Goal: Task Accomplishment & Management: Use online tool/utility

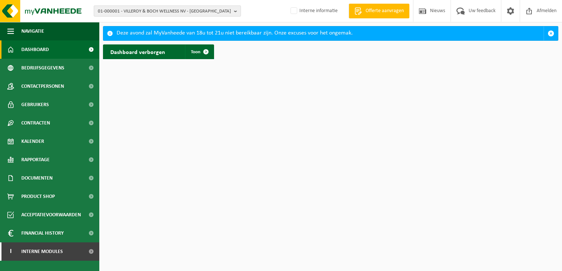
click at [136, 11] on span "01-000001 - VILLEROY & BOCH WELLNESS NV - ROESELARE" at bounding box center [164, 11] width 133 height 11
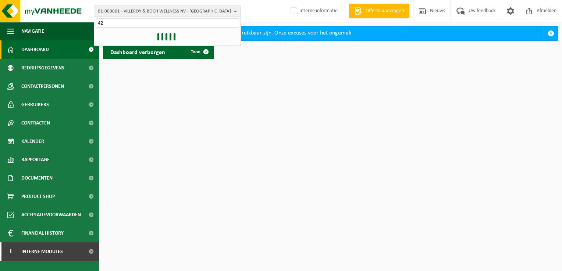
type input "4"
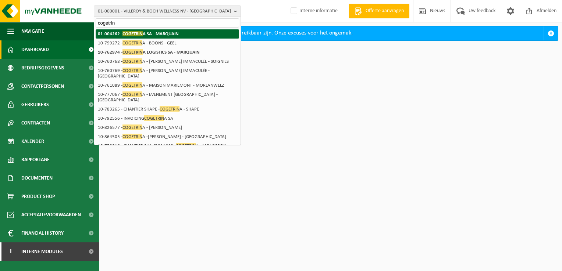
type input "cogetrin"
click at [161, 33] on strong "01-004262 - COGETRIN A SA - MARQUAIN" at bounding box center [138, 34] width 81 height 6
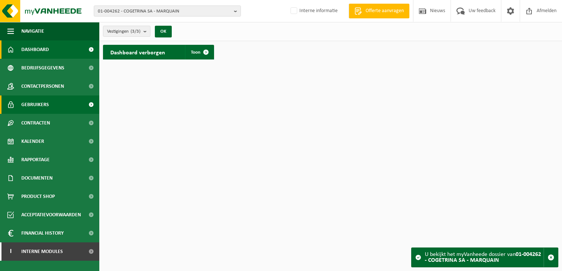
click at [47, 104] on span "Gebruikers" at bounding box center [35, 105] width 28 height 18
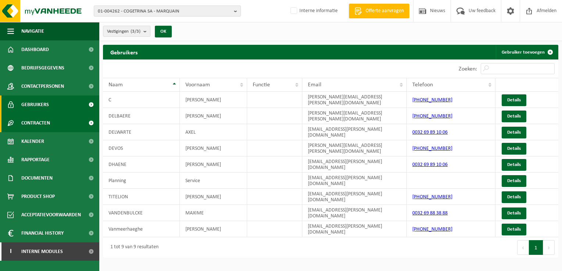
click at [41, 118] on span "Contracten" at bounding box center [35, 123] width 29 height 18
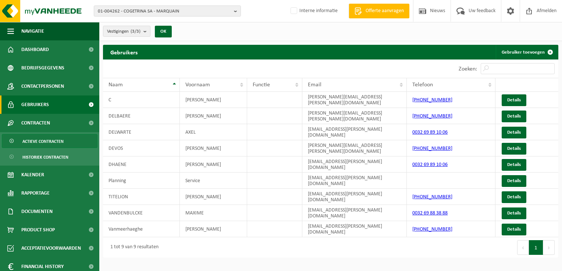
click at [54, 136] on span "Actieve contracten" at bounding box center [42, 142] width 41 height 14
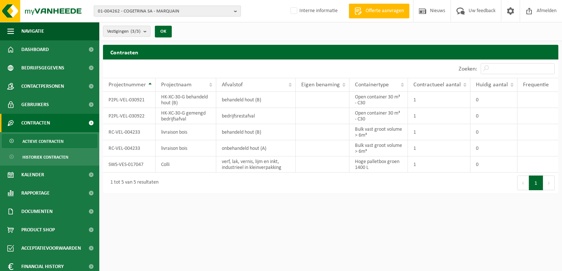
click at [181, 11] on span "01-004262 - COGETRINA SA - MARQUAIN" at bounding box center [164, 11] width 133 height 11
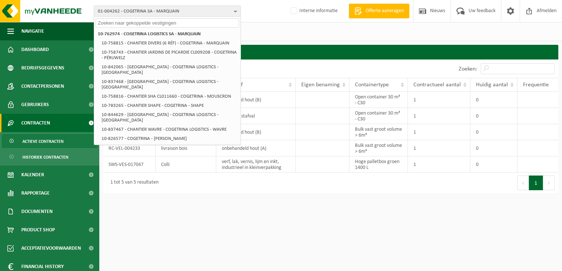
click at [156, 24] on input "text" at bounding box center [167, 22] width 143 height 9
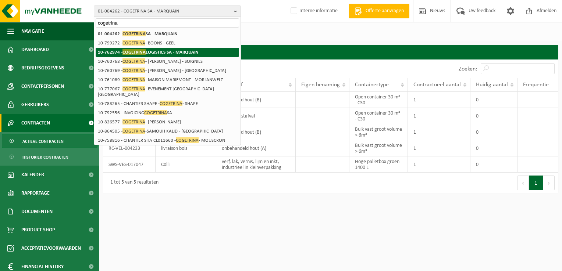
type input "cogetrina"
click at [160, 50] on strong "10-762974 - COGETRINA LOGISTICS SA - MARQUAIN" at bounding box center [148, 52] width 101 height 6
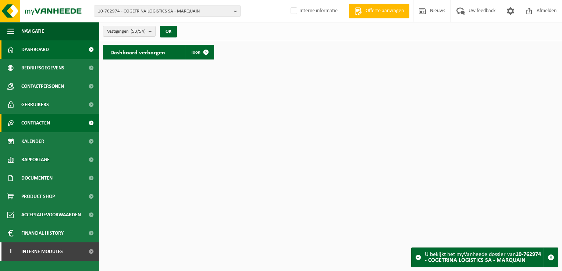
click at [37, 117] on span "Contracten" at bounding box center [35, 123] width 29 height 18
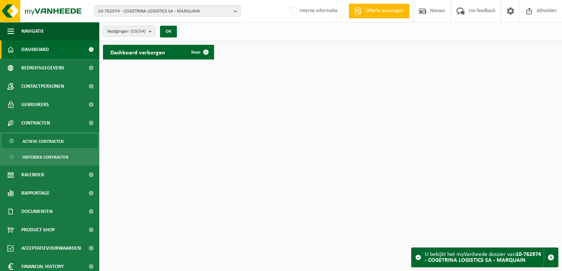
click at [35, 142] on span "Actieve contracten" at bounding box center [42, 142] width 41 height 14
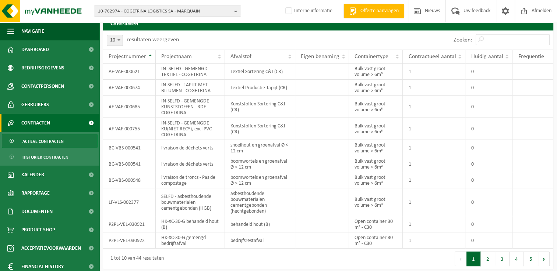
scroll to position [29, 0]
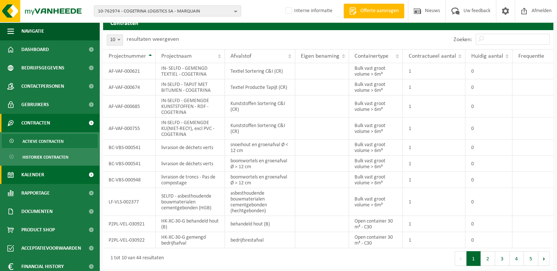
click at [35, 174] on span "Kalender" at bounding box center [32, 175] width 23 height 18
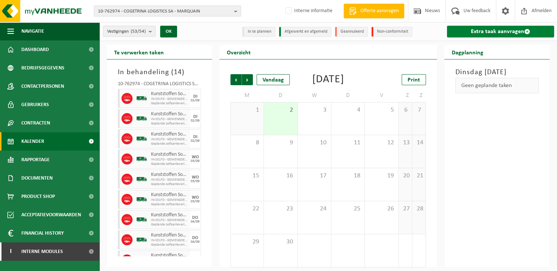
click at [475, 26] on link "Extra taak aanvragen" at bounding box center [500, 32] width 107 height 12
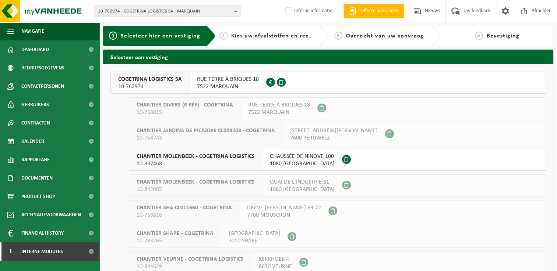
click at [224, 87] on span "7522 MARQUAIN" at bounding box center [228, 86] width 62 height 7
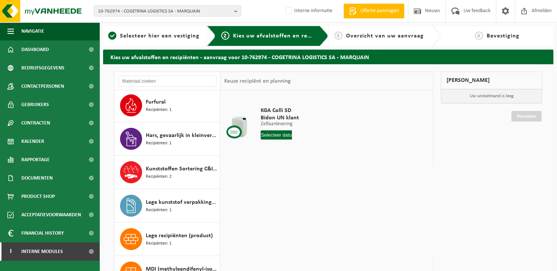
scroll to position [267, 0]
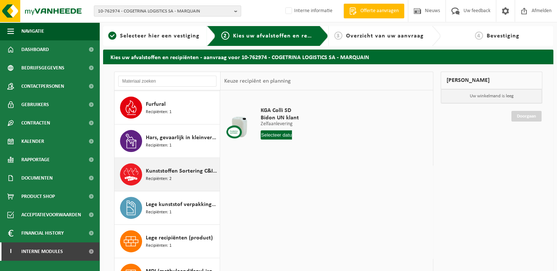
click at [172, 167] on span "Kunststoffen Sortering C&I (CR)" at bounding box center [182, 171] width 72 height 9
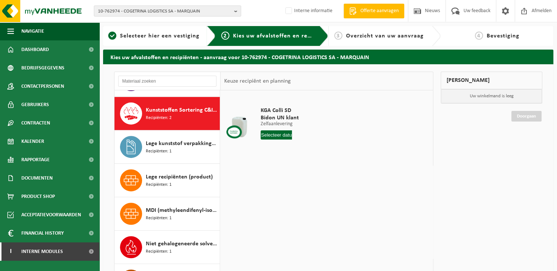
scroll to position [334, 0]
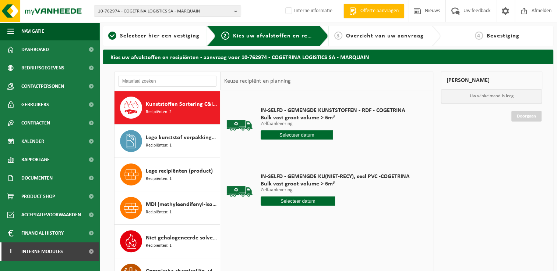
click at [349, 141] on div "IN-SELFD - GEMENGDE KUNSTSTOFFEN - RDF - COGETRINA Bulk vast groot volume > 6m³…" at bounding box center [333, 125] width 152 height 51
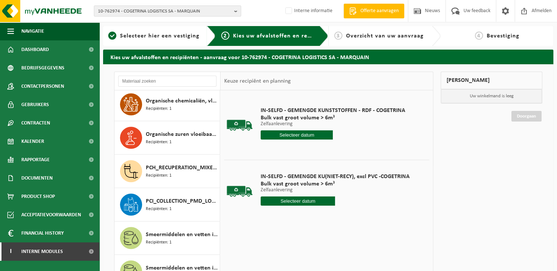
scroll to position [505, 0]
click at [144, 82] on input "text" at bounding box center [167, 81] width 98 height 11
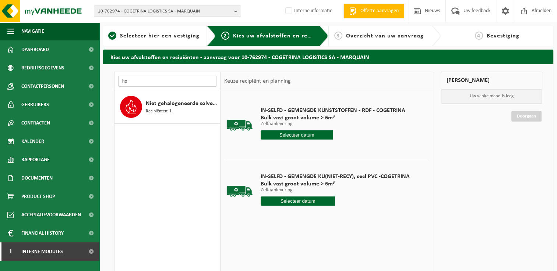
type input "h"
type input "calor"
click at [168, 85] on input "calor" at bounding box center [167, 81] width 98 height 11
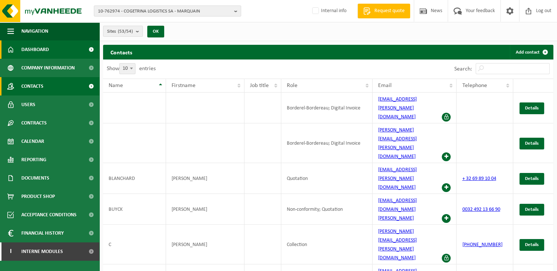
click at [41, 46] on span "Dashboard" at bounding box center [35, 49] width 28 height 18
